Goal: Obtain resource: Download file/media

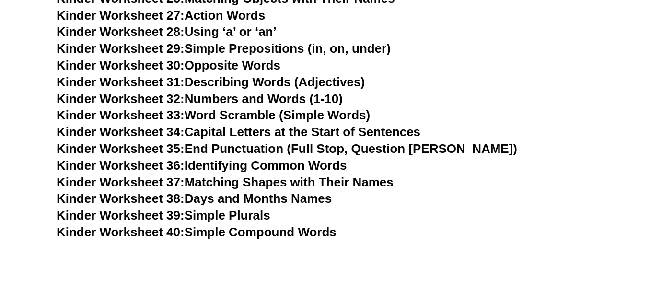
scroll to position [1110, 0]
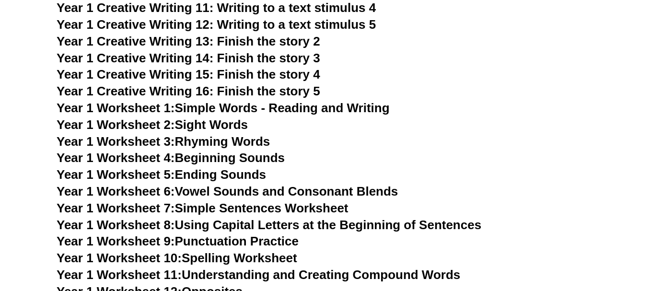
scroll to position [1921, 0]
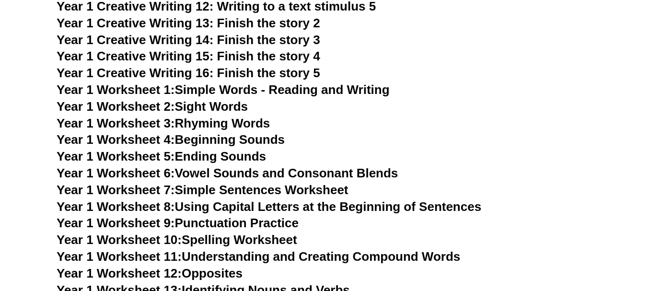
click at [246, 90] on link "Year 1 Worksheet 1: Simple Words - Reading and Writing" at bounding box center [223, 89] width 333 height 14
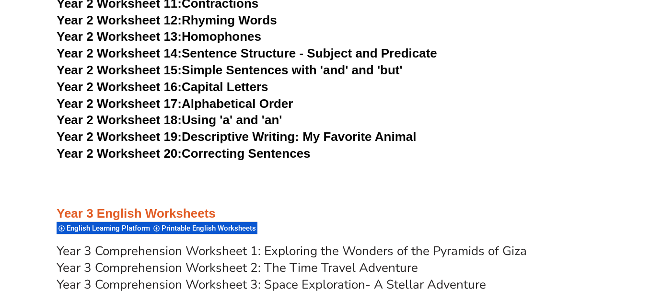
scroll to position [968, 0]
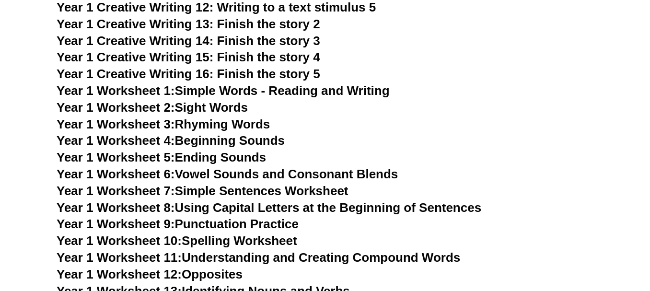
scroll to position [1921, 0]
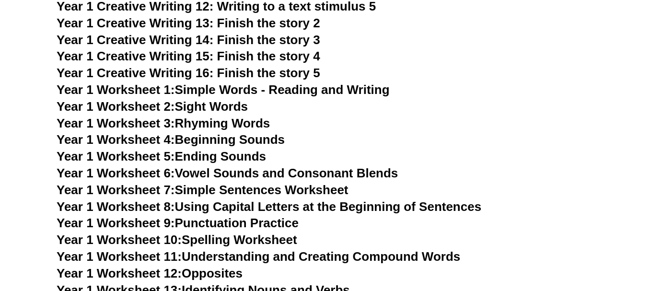
click at [245, 127] on link "Year 1 Worksheet 3: Rhyming Words" at bounding box center [163, 123] width 213 height 14
